Goal: Find specific page/section: Find specific page/section

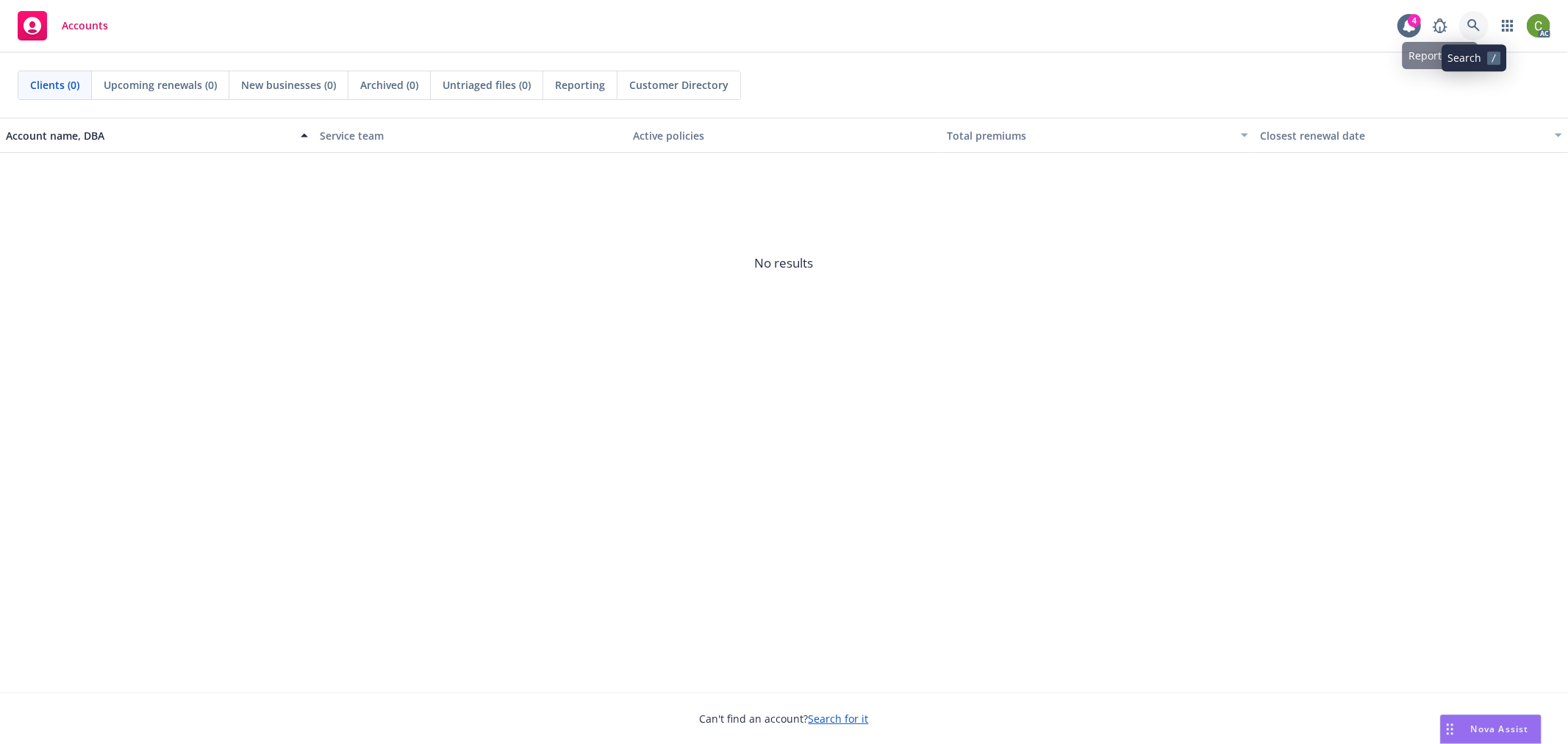
click at [1476, 26] on icon at bounding box center [1473, 25] width 12 height 12
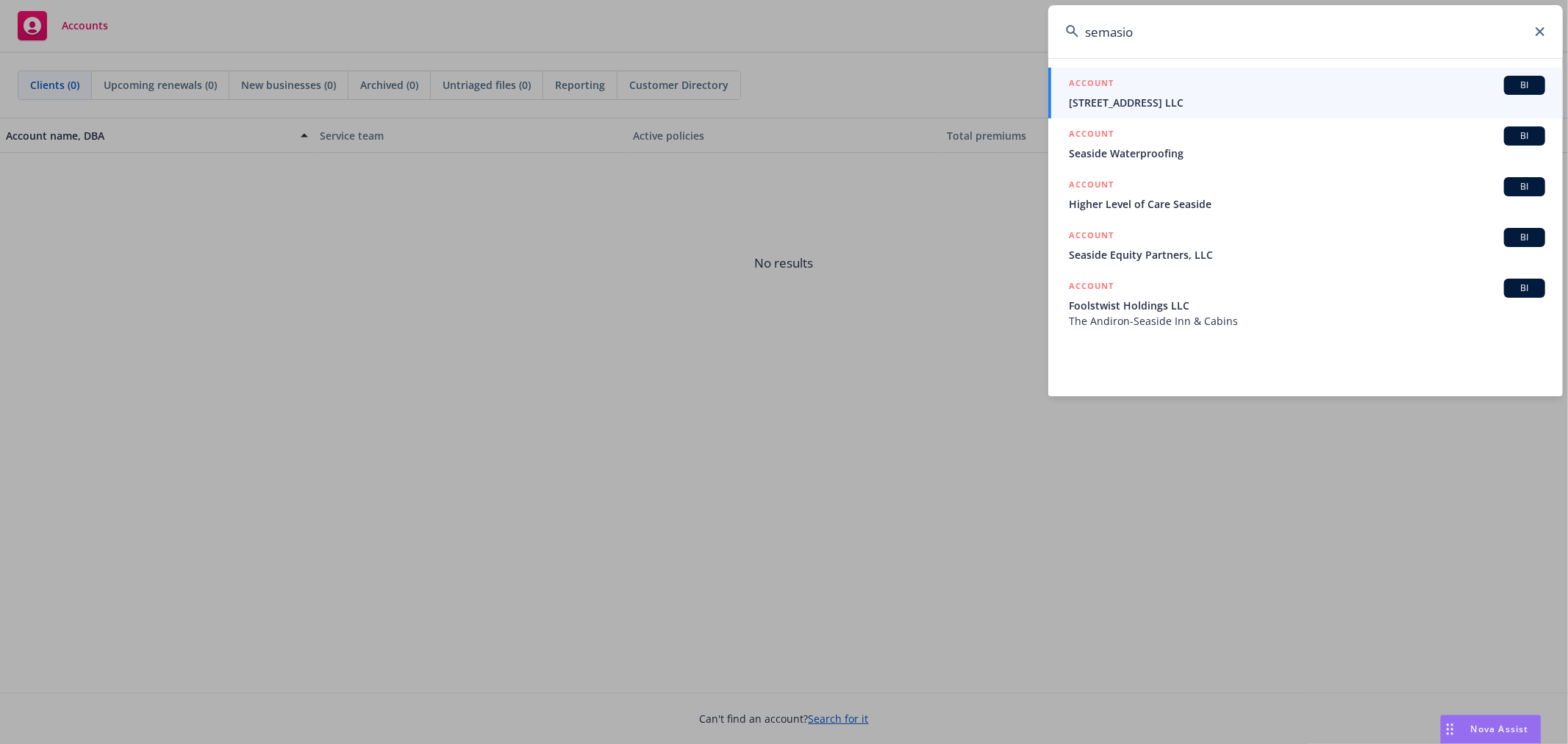
type input "semasio"
